Goal: Ask a question: Seek information or help from site administrators or community

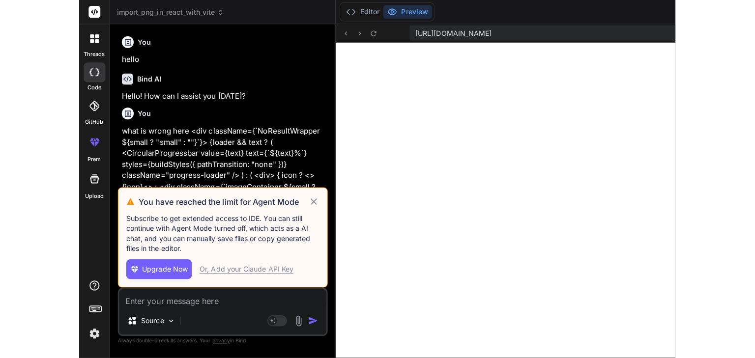
scroll to position [160, 0]
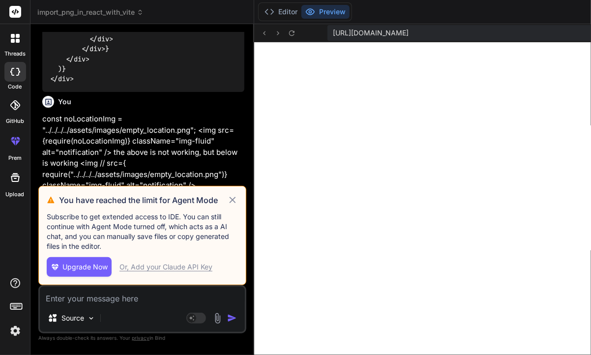
type textarea "x"
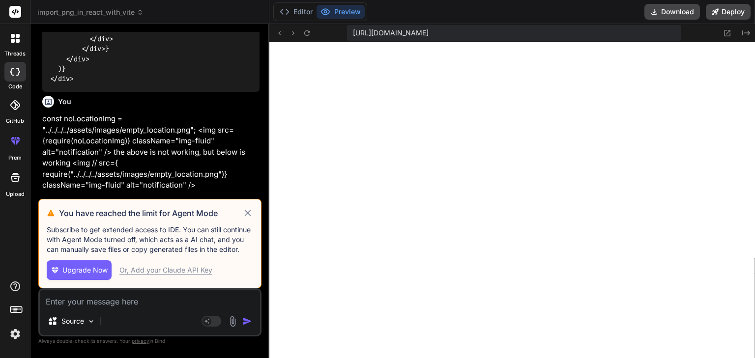
scroll to position [543, 0]
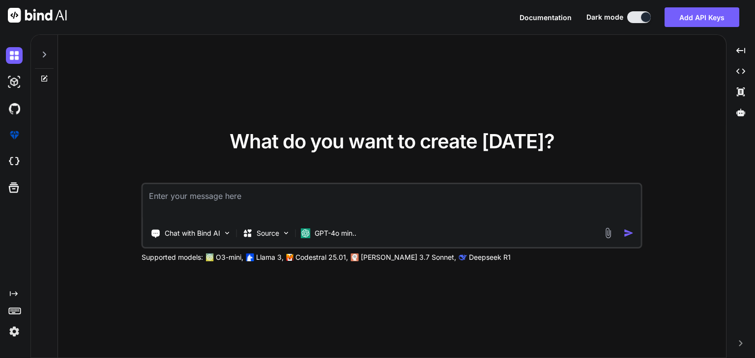
type textarea "x"
click at [344, 204] on textarea at bounding box center [392, 202] width 498 height 36
paste textarea "Compose and Pipe"
type textarea "Compose and Pipe in Javascript"
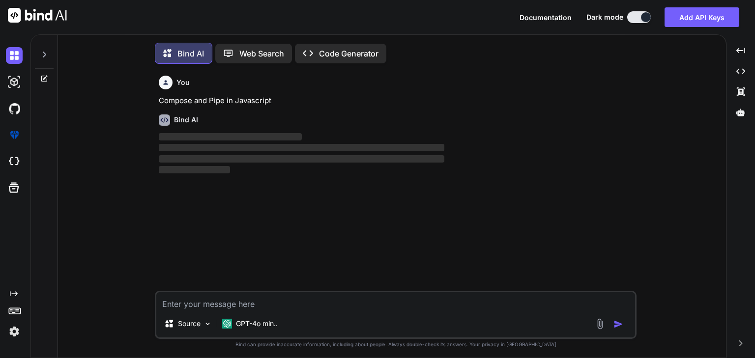
scroll to position [4, 0]
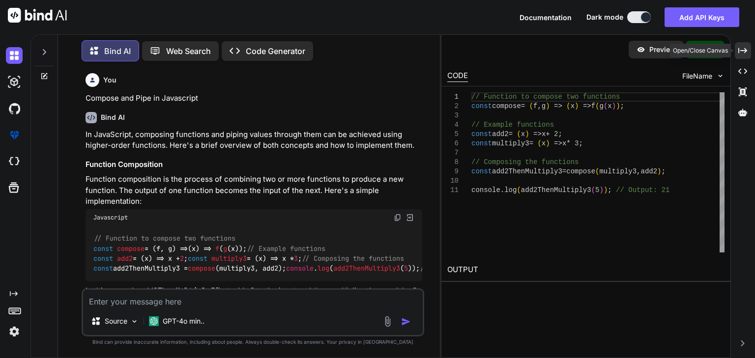
click at [749, 49] on div "Created with Pixso." at bounding box center [743, 50] width 16 height 17
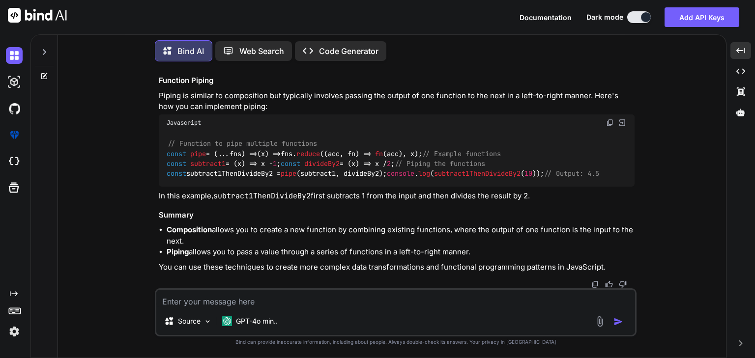
scroll to position [275, 0]
click at [311, 301] on textarea at bounding box center [395, 299] width 479 height 18
paste textarea "React Profiler"
paste textarea "Performance Optimisation"
type textarea "React Profiler for Performance Optimisation"
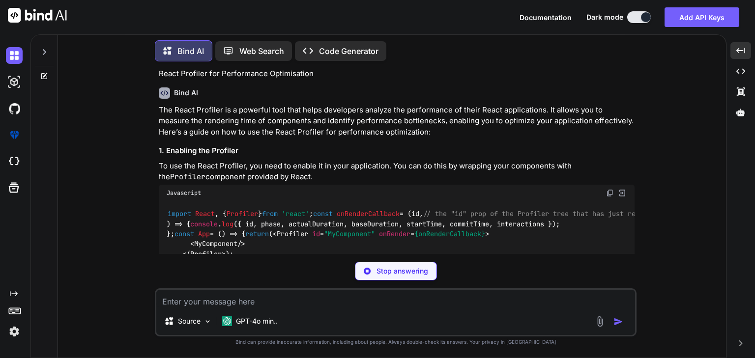
scroll to position [473, 0]
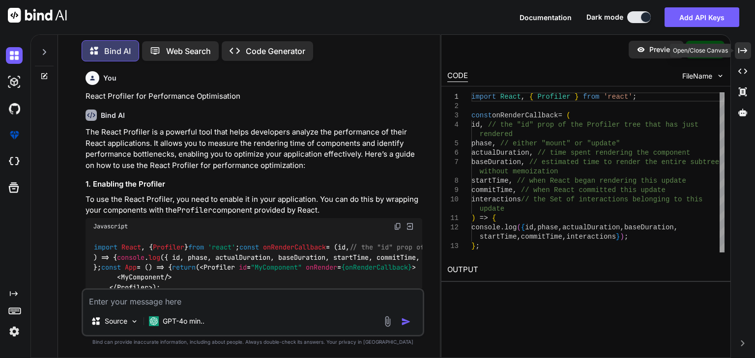
click at [739, 51] on icon "Created with Pixso." at bounding box center [742, 50] width 9 height 9
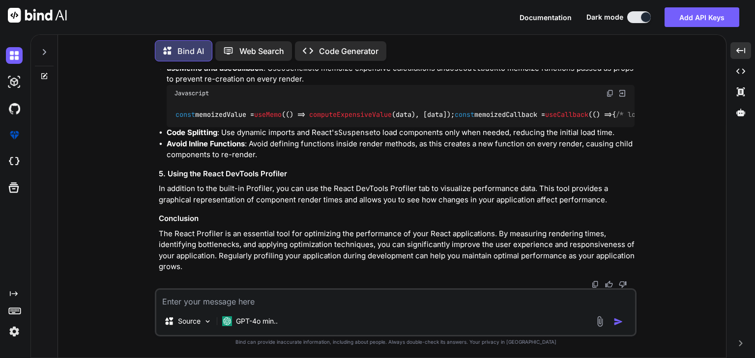
scroll to position [1246, 0]
click at [265, 306] on textarea at bounding box center [395, 299] width 479 height 18
paste textarea "SSR vs CSR"
type textarea "SSR vs CSR"
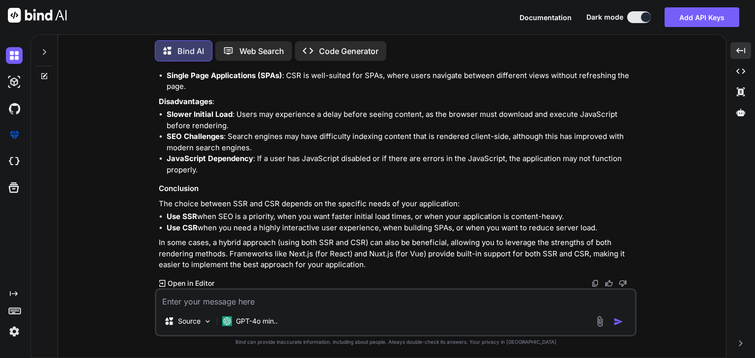
scroll to position [1936, 0]
paste textarea "Web Vitals"
type textarea "Web Vitals"
click at [614, 319] on img "button" at bounding box center [618, 322] width 10 height 10
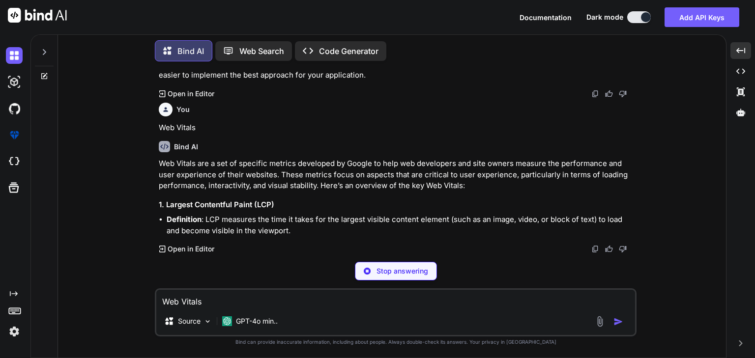
scroll to position [2114, 0]
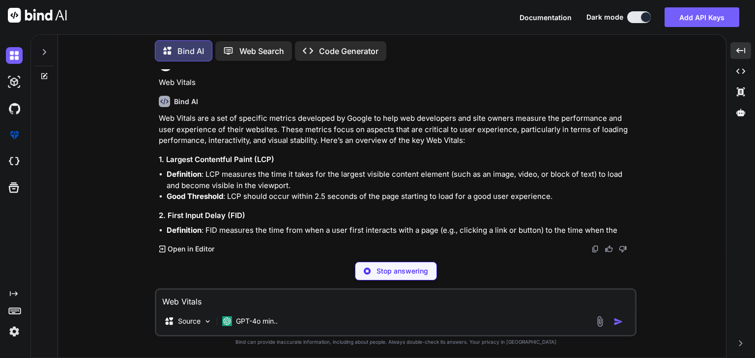
click at [417, 272] on p "Stop answering" at bounding box center [402, 271] width 52 height 10
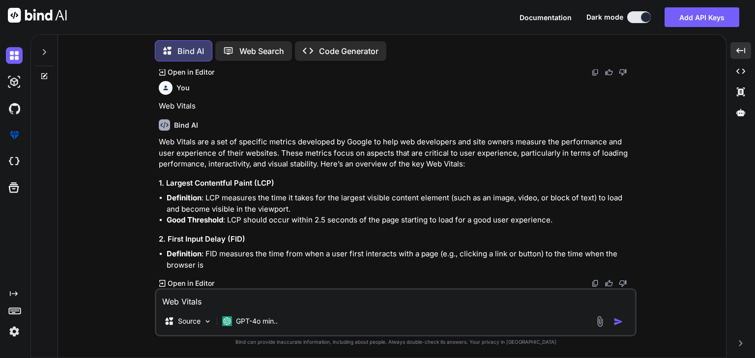
scroll to position [2147, 0]
drag, startPoint x: 194, startPoint y: 108, endPoint x: 160, endPoint y: 107, distance: 33.9
click at [160, 107] on p "Web Vitals" at bounding box center [397, 106] width 476 height 11
copy p "Web Vitals"
click at [219, 302] on textarea "Web Vitals" at bounding box center [395, 299] width 479 height 18
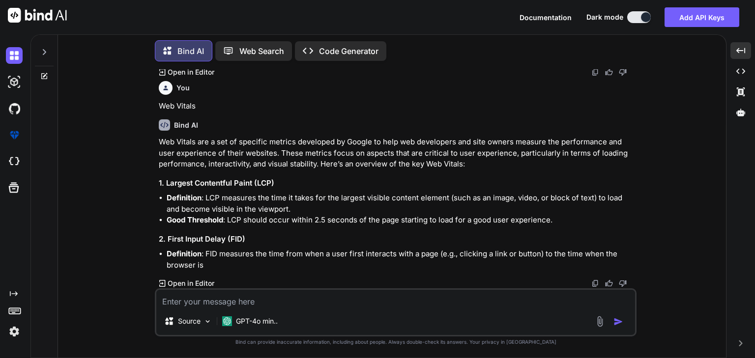
paste textarea "Web Vitals"
paste textarea "Performance Optimisation"
click at [204, 303] on textarea "Web Vitals Performance Optimisation" at bounding box center [395, 299] width 479 height 18
type textarea "Web Vitals for Performance Optimisation"
click at [617, 320] on img "button" at bounding box center [618, 322] width 10 height 10
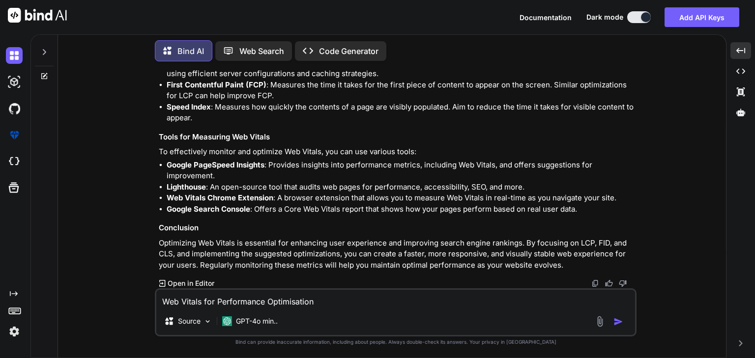
scroll to position [2773, 0]
click at [291, 303] on textarea "Web Vitals for Performance Optimisation" at bounding box center [395, 299] width 479 height 18
paste textarea "Virtualisation"
paste textarea "Performance Optimisation"
type textarea "Virtualisation for Performance Optimisation"
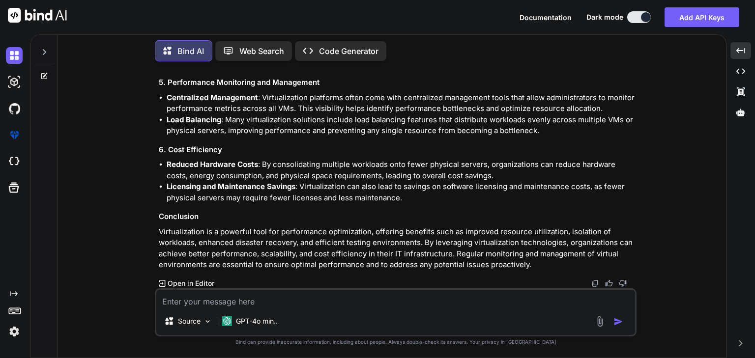
scroll to position [3353, 0]
click at [314, 305] on textarea at bounding box center [395, 299] width 479 height 18
paste textarea "Popular Design Patterns Questions"
click at [255, 298] on textarea "Popular Design Patterns Questions" at bounding box center [395, 299] width 479 height 18
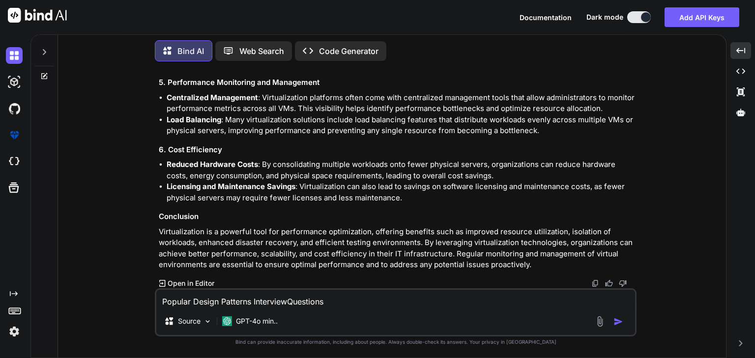
type textarea "Popular Design Patterns Interview Questions"
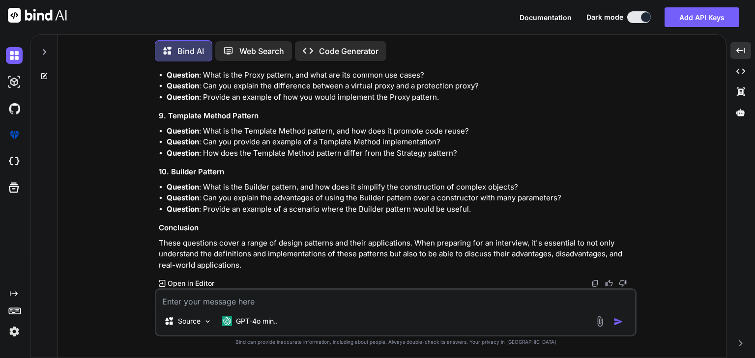
scroll to position [4069, 0]
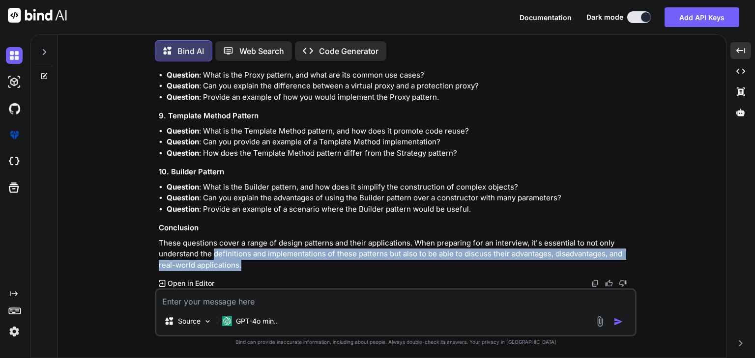
drag, startPoint x: 242, startPoint y: 266, endPoint x: 213, endPoint y: 258, distance: 29.9
click at [213, 258] on p "These questions cover a range of design patterns and their applications. When p…" at bounding box center [397, 254] width 476 height 33
copy p "definitions and implementations of these patterns but also to be able to discus…"
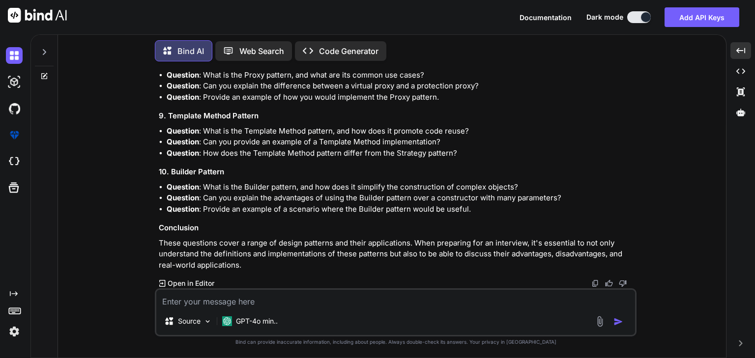
click at [202, 303] on textarea at bounding box center [395, 299] width 479 height 18
paste textarea "definitions and implementations of these patterns but also to be able to discus…"
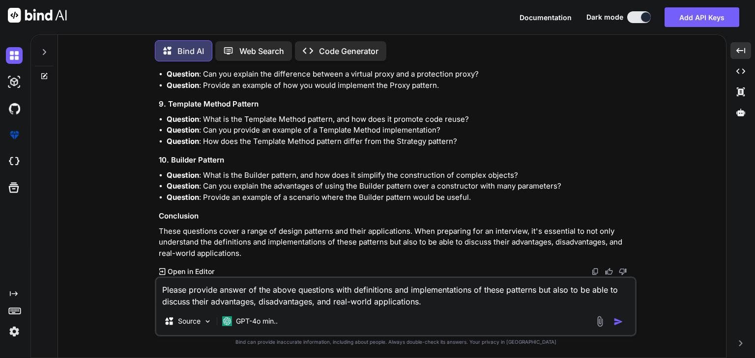
drag, startPoint x: 588, startPoint y: 292, endPoint x: 541, endPoint y: 292, distance: 47.2
click at [541, 292] on textarea "Please provide answer of the above questions with definitions and implementatio…" at bounding box center [395, 292] width 479 height 29
type textarea "Please provide answer of the above questions with definitions and implementatio…"
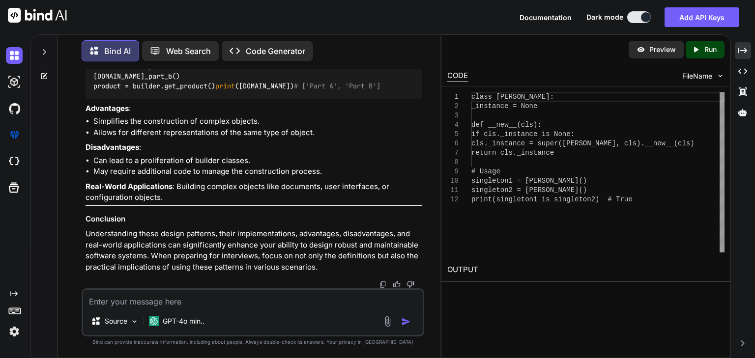
scroll to position [8919, 0]
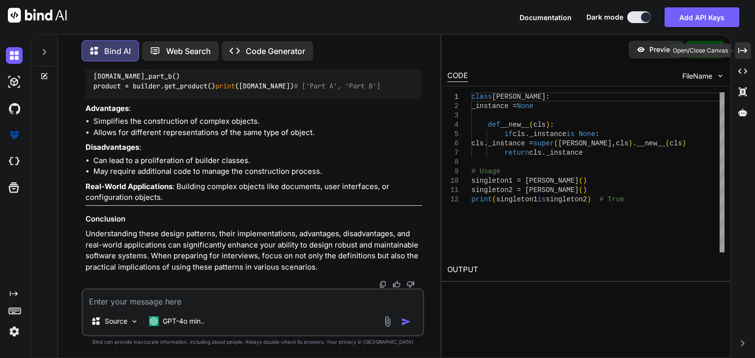
click at [743, 46] on icon "Created with Pixso." at bounding box center [742, 50] width 9 height 9
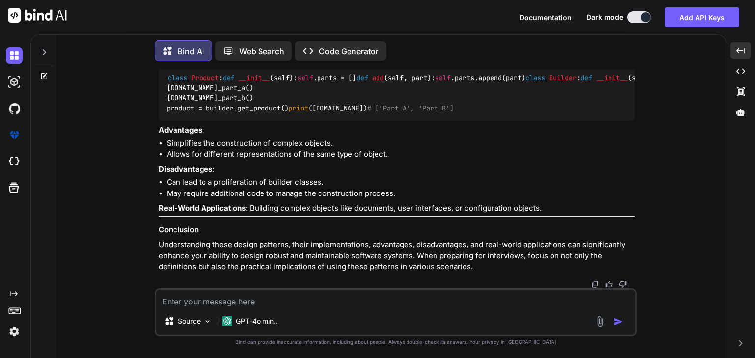
click at [377, 303] on textarea at bounding box center [395, 299] width 479 height 18
paste textarea "HOC Pattern"
click at [216, 301] on textarea "HOC Pattern - usage in real world application" at bounding box center [395, 299] width 479 height 18
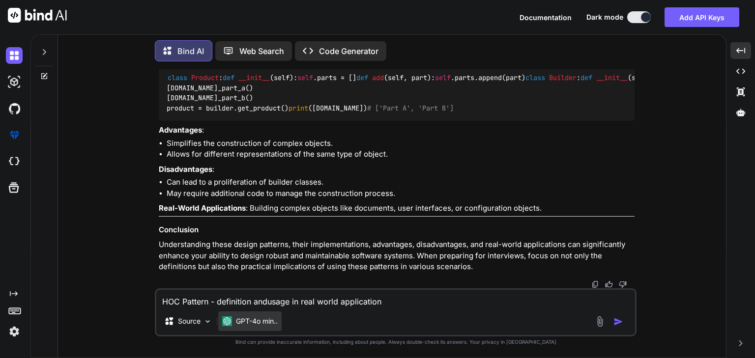
type textarea "HOC Pattern - definition and usage in real world application"
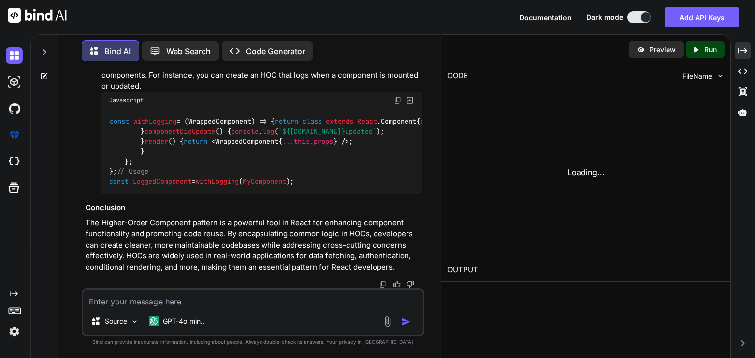
scroll to position [9742, 0]
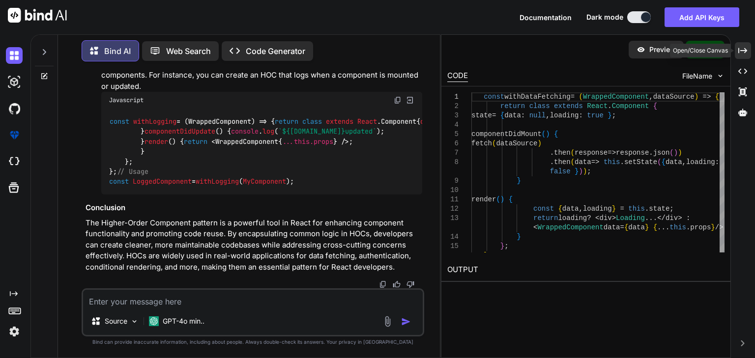
click at [739, 52] on icon at bounding box center [742, 50] width 9 height 5
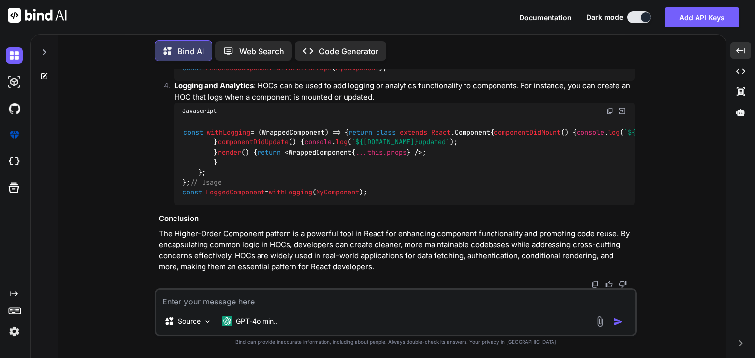
scroll to position [9216, 0]
click at [389, 301] on textarea at bounding box center [395, 299] width 479 height 18
paste textarea "Module Pattern"
type textarea "Module Pattern Interview Question"
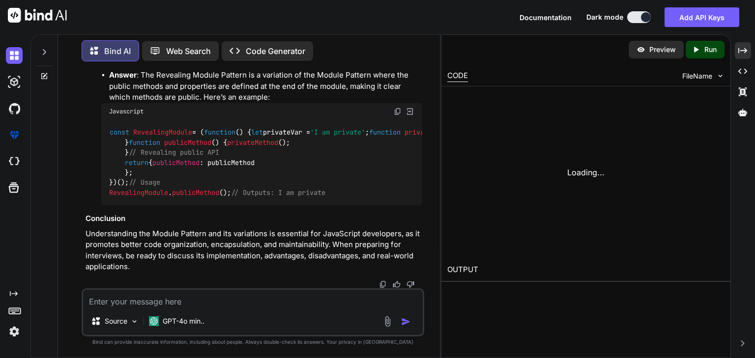
scroll to position [11047, 0]
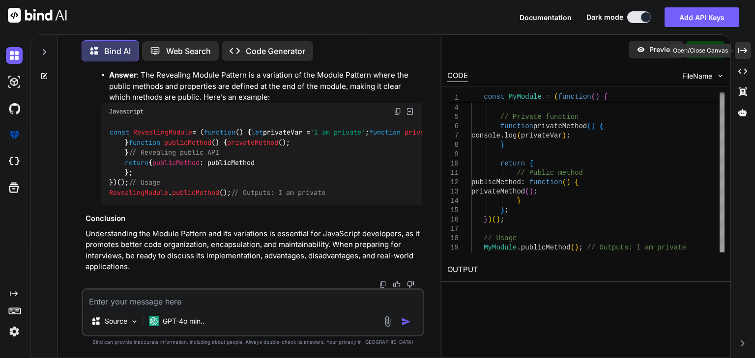
click at [745, 53] on icon at bounding box center [742, 50] width 9 height 5
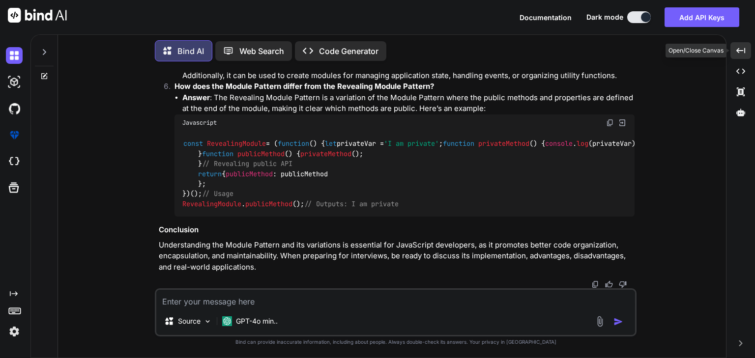
scroll to position [10115, 0]
click at [263, 293] on textarea at bounding box center [395, 299] width 479 height 18
paste textarea "Render Props Pattern"
type textarea "Render Props Pattern"
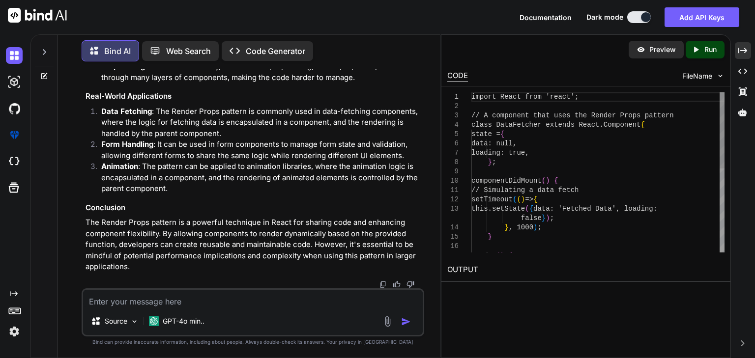
scroll to position [12038, 0]
click at [741, 52] on icon "Created with Pixso." at bounding box center [742, 50] width 9 height 9
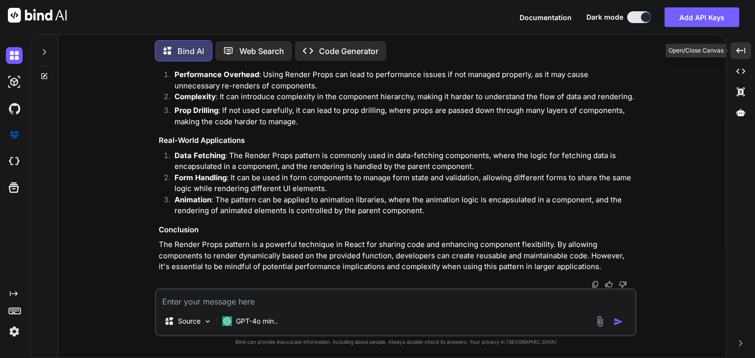
scroll to position [11011, 0]
click at [429, 303] on textarea at bounding box center [395, 299] width 479 height 18
paste textarea "Error Boundaries"
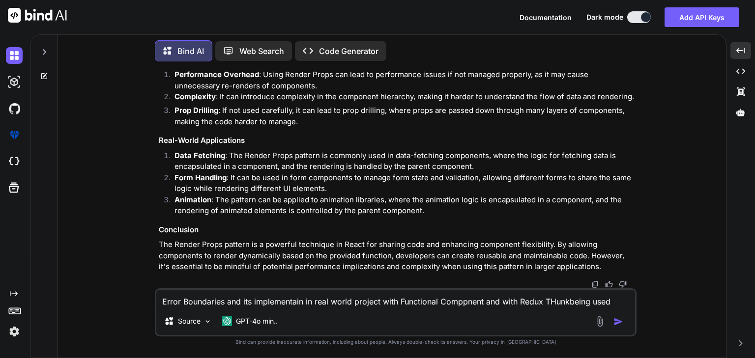
click at [568, 304] on textarea "Error Boundaries and its implementain in real world project with Functional Com…" at bounding box center [395, 299] width 479 height 18
drag, startPoint x: 550, startPoint y: 299, endPoint x: 454, endPoint y: 303, distance: 95.9
drag, startPoint x: 563, startPoint y: 301, endPoint x: 570, endPoint y: 347, distance: 46.8
click at [563, 301] on textarea "Error Boundaries and its implementation in real world project with Functional C…" at bounding box center [395, 299] width 479 height 18
type textarea "Error Boundaries and its implementation in real world project with Functional C…"
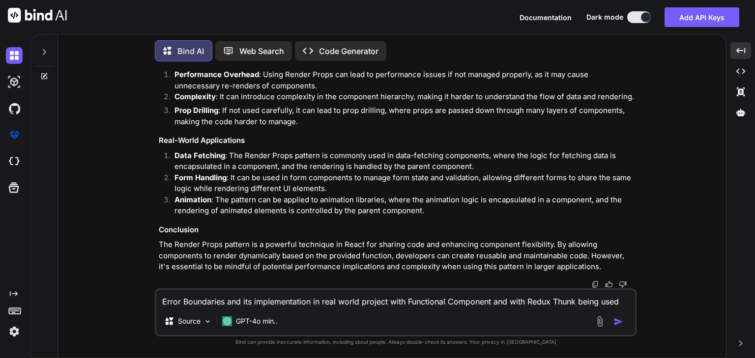
click at [617, 322] on img "button" at bounding box center [618, 322] width 10 height 10
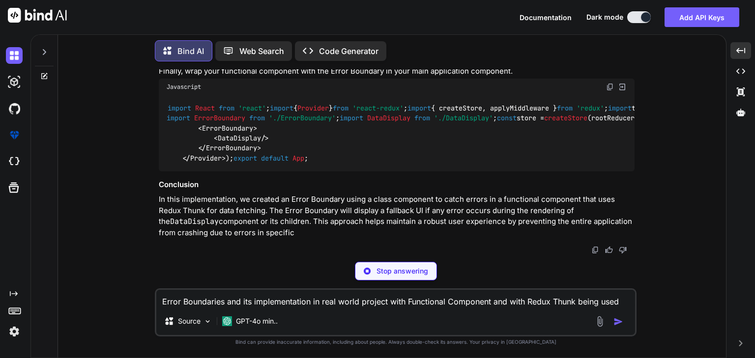
scroll to position [12530, 0]
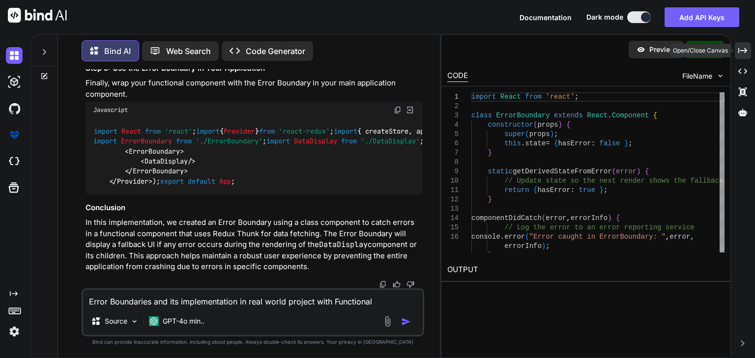
click at [736, 46] on div "Created with Pixso." at bounding box center [743, 50] width 16 height 17
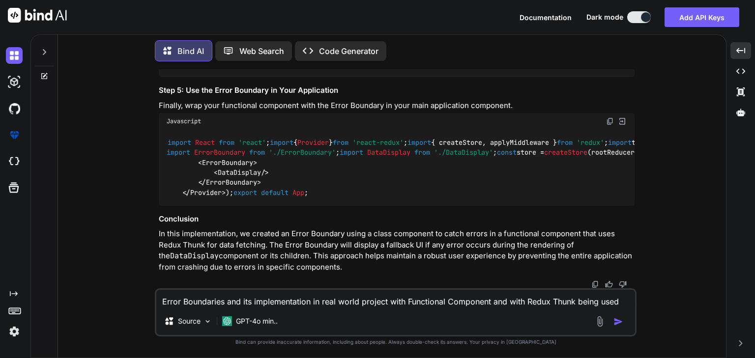
scroll to position [12666, 0]
drag, startPoint x: 676, startPoint y: 2, endPoint x: 420, endPoint y: 309, distance: 399.5
click at [420, 309] on div "Error Boundaries and its implementation in real world project with Functional C…" at bounding box center [396, 312] width 482 height 48
click at [422, 303] on textarea "Error Boundaries and its implementation in real world project with Functional C…" at bounding box center [395, 299] width 479 height 18
type textarea "combine all the above question and answers in one pdf and send me"
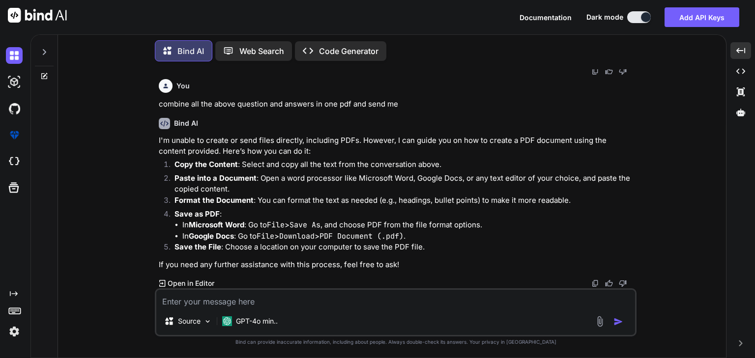
scroll to position [12958, 0]
click at [509, 242] on li "In Google Docs : Go to File > Download > PDF Document (.pdf) ." at bounding box center [408, 236] width 452 height 11
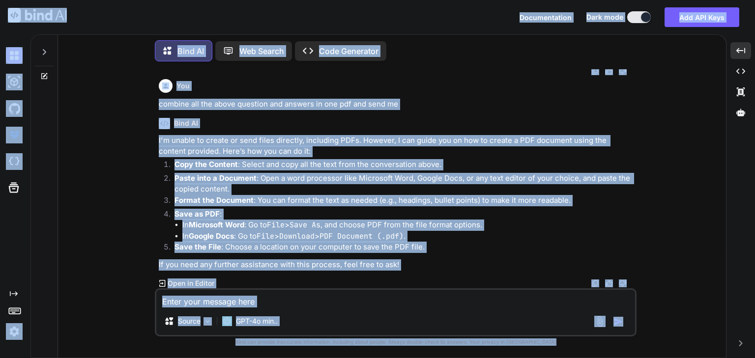
click at [509, 242] on li "In Google Docs : Go to File > Download > PDF Document (.pdf) ." at bounding box center [408, 236] width 452 height 11
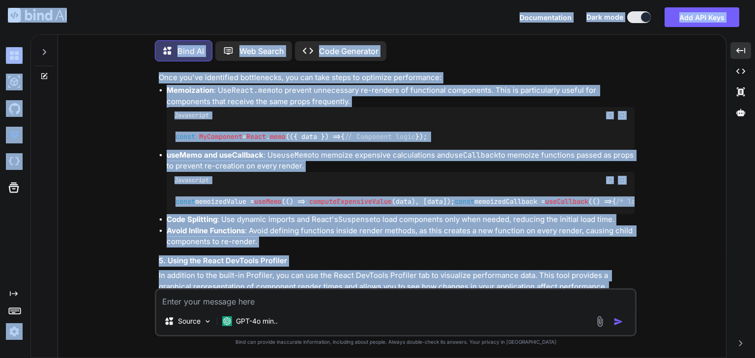
scroll to position [0, 0]
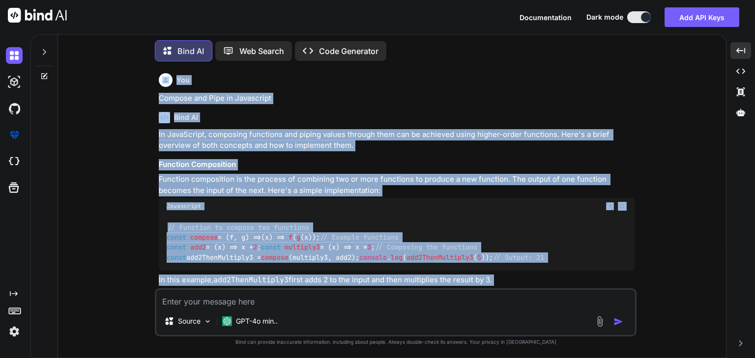
drag, startPoint x: 440, startPoint y: 255, endPoint x: 150, endPoint y: 75, distance: 341.6
click at [150, 75] on div "You Compose and Pipe in Javascript Bind AI In JavaScript, composing functions a…" at bounding box center [396, 213] width 660 height 288
copy div "You Compose and Pipe in Javascript Bind AI In JavaScript, composing functions a…"
